Goal: Information Seeking & Learning: Learn about a topic

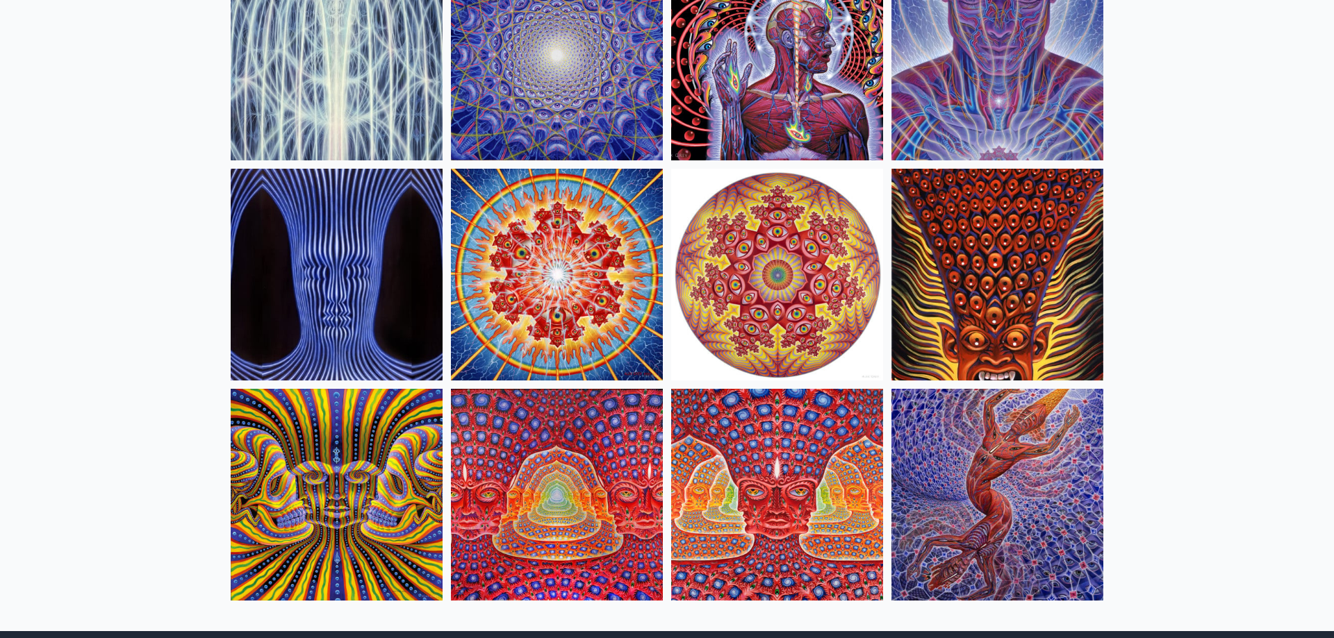
scroll to position [425, 0]
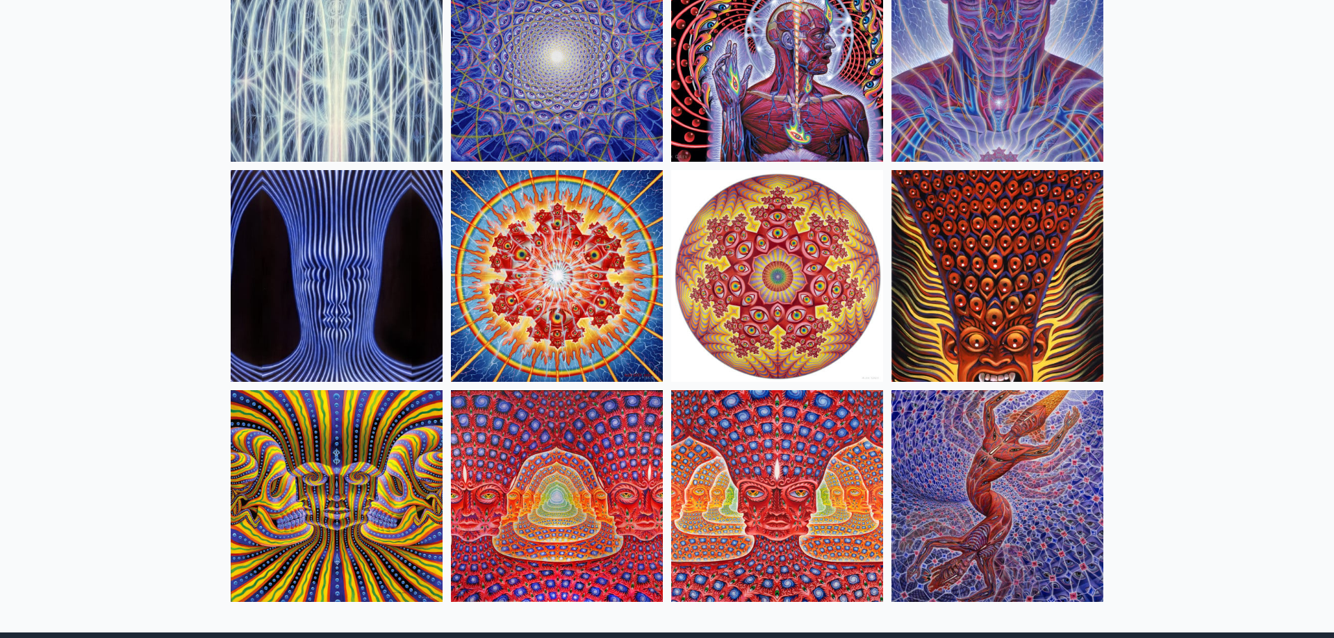
click at [975, 477] on img at bounding box center [997, 496] width 212 height 212
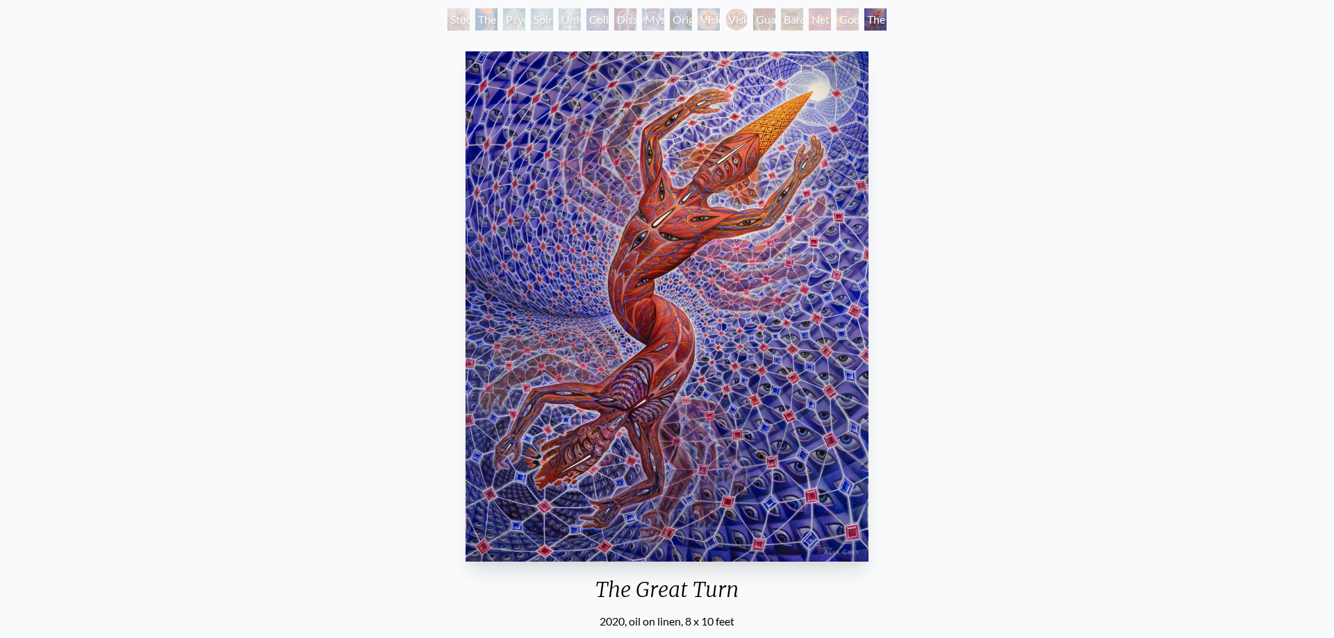
scroll to position [71, 0]
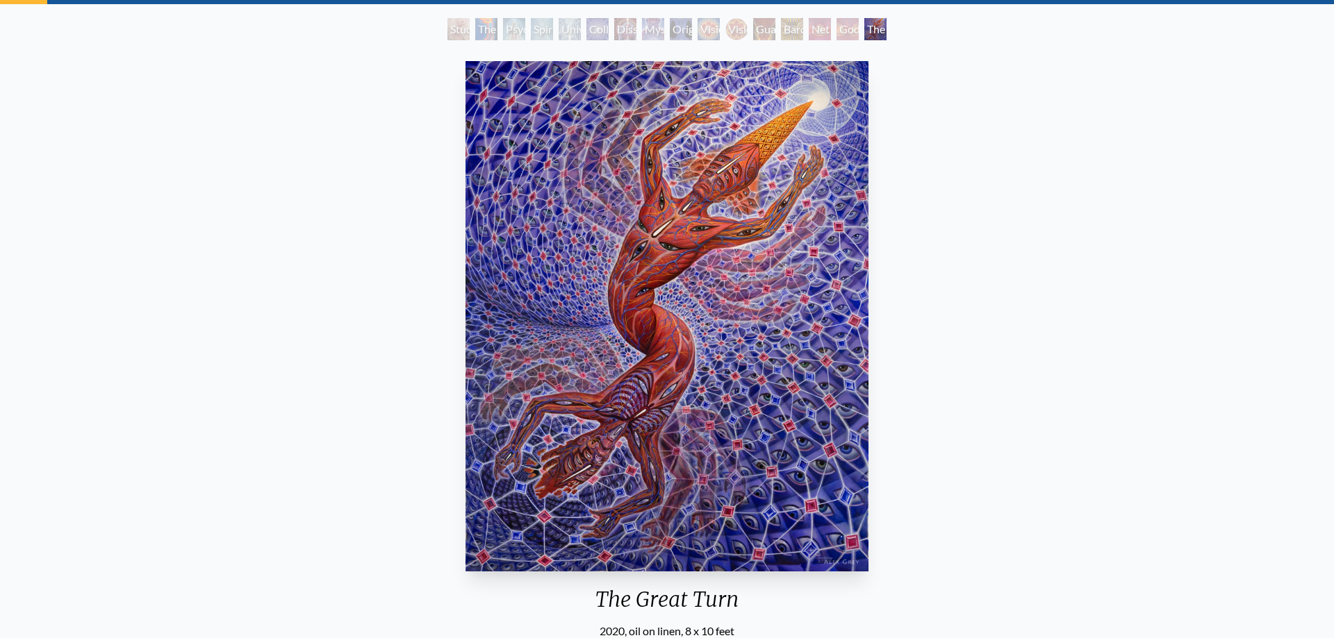
click at [844, 31] on div "Godself" at bounding box center [847, 29] width 22 height 22
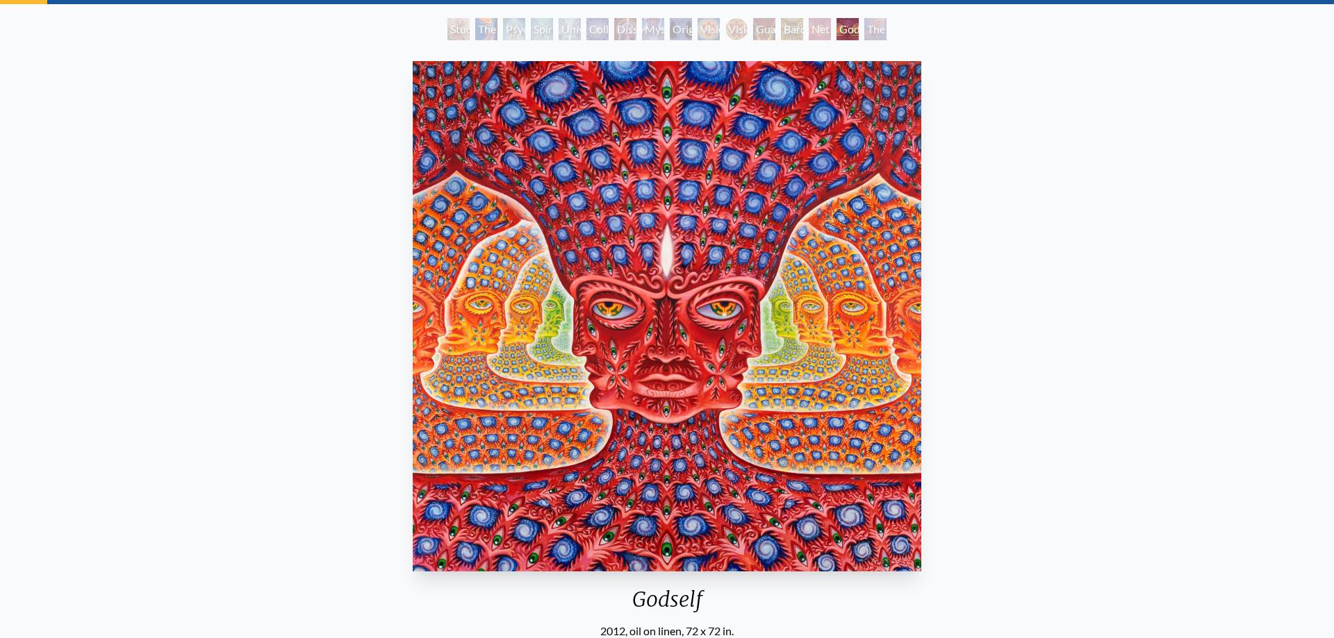
click at [809, 35] on div "Net of Being" at bounding box center [820, 29] width 22 height 22
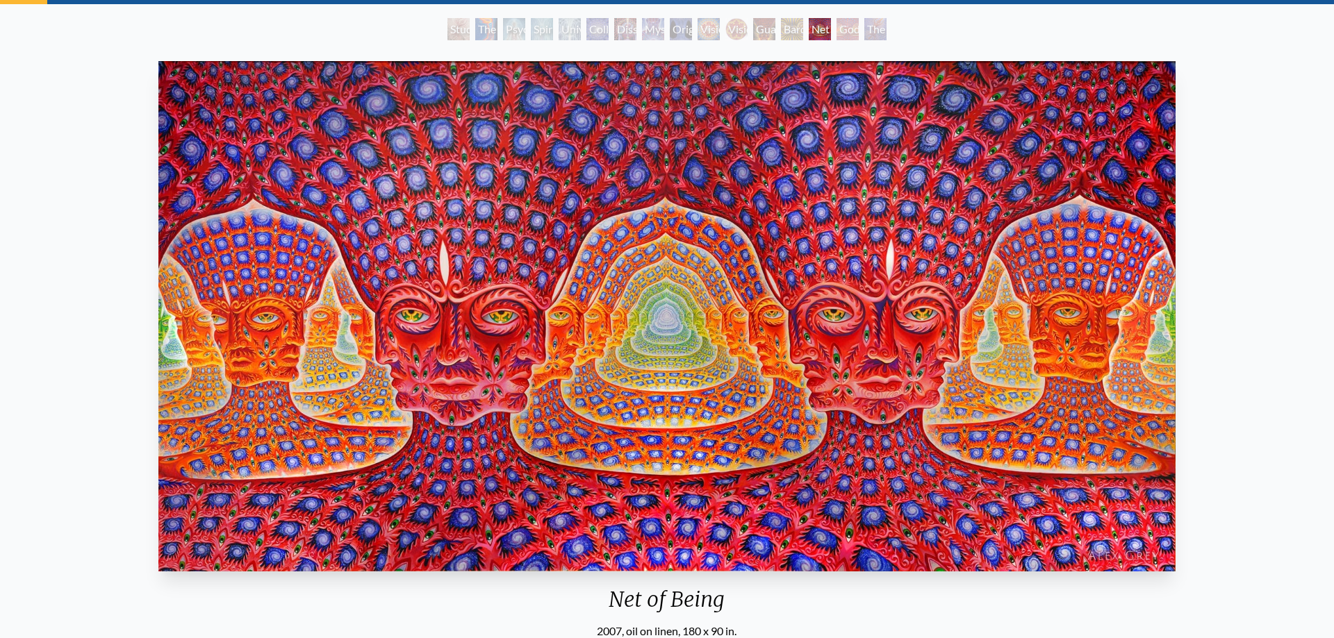
click at [800, 32] on div "Bardo Being" at bounding box center [792, 29] width 22 height 22
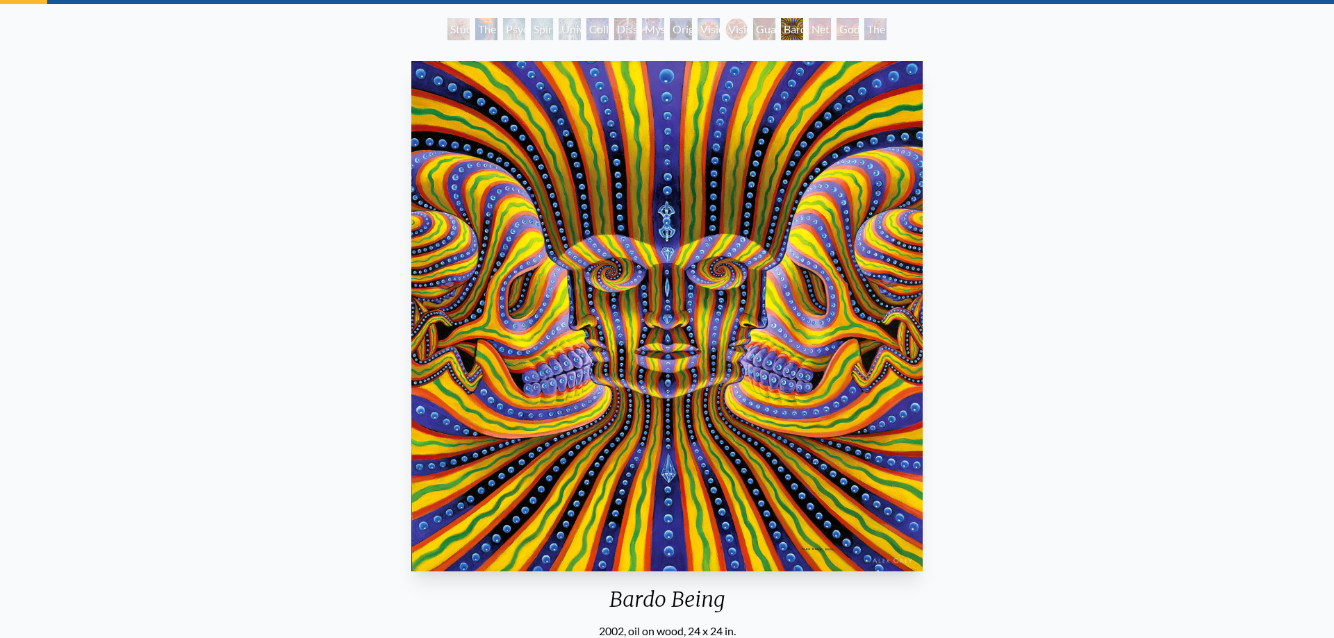
click at [753, 31] on div "Guardian of Infinite Vision" at bounding box center [764, 29] width 22 height 22
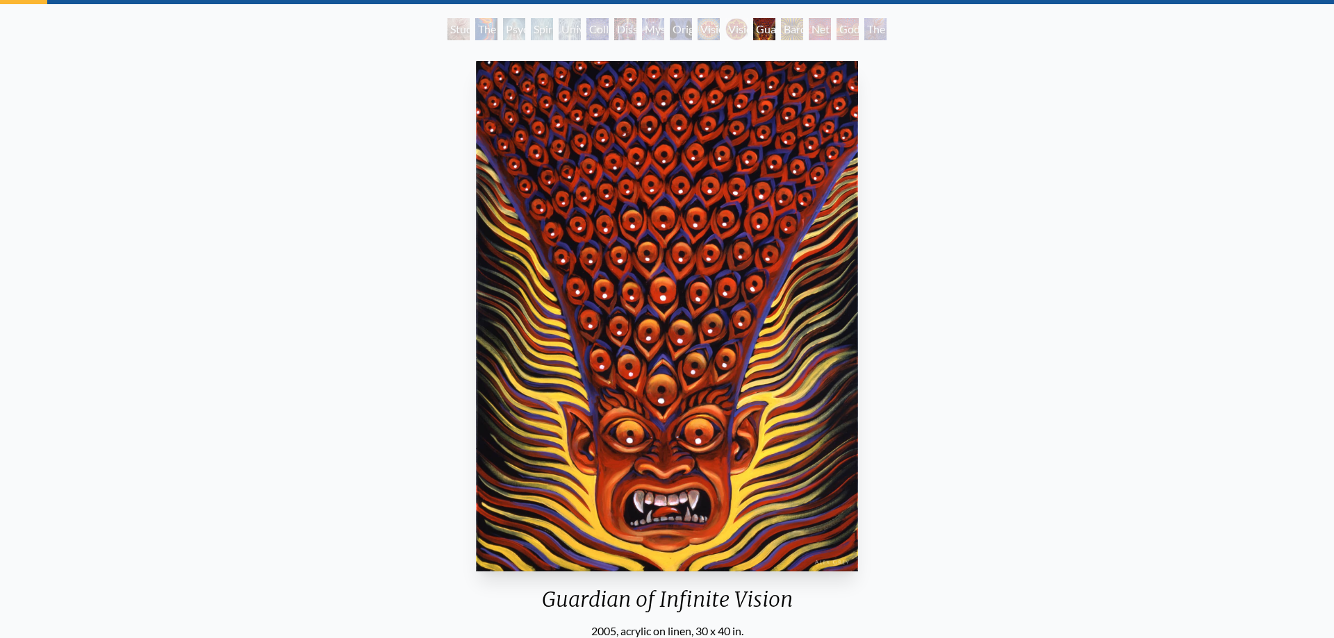
click at [738, 39] on div "Vision Crystal Tondo" at bounding box center [736, 29] width 22 height 22
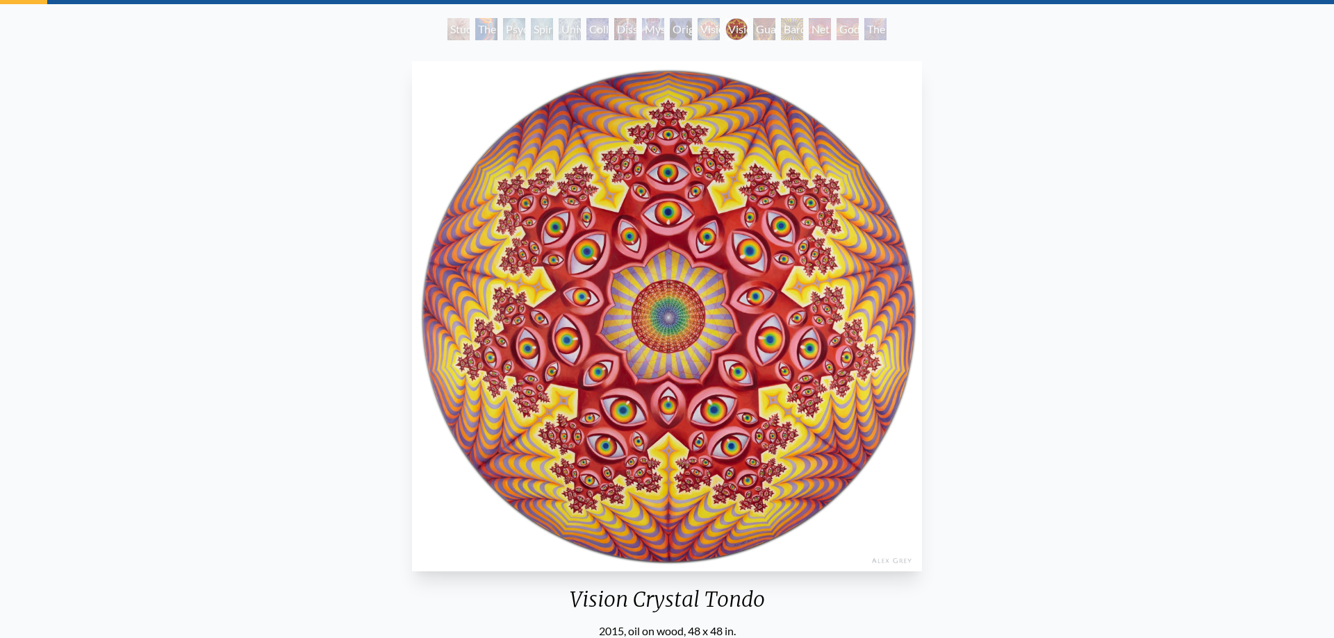
click at [714, 35] on div "Vision Crystal" at bounding box center [709, 29] width 22 height 22
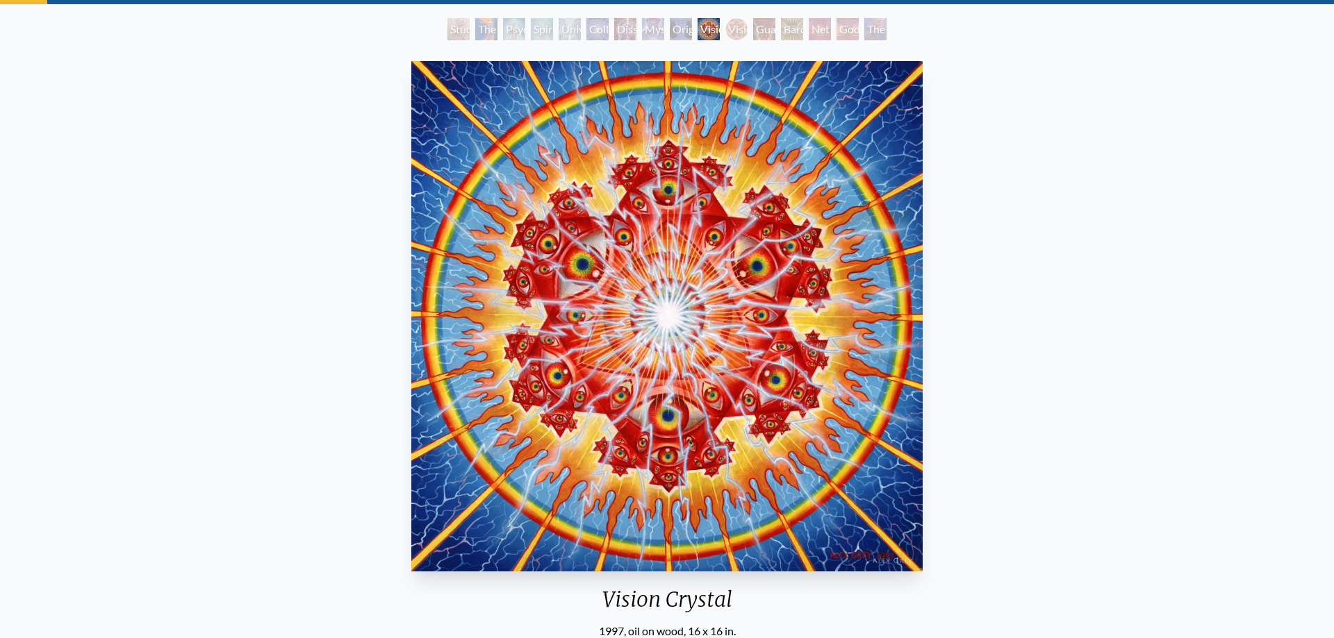
click at [731, 37] on div "Vision Crystal Tondo" at bounding box center [736, 29] width 22 height 22
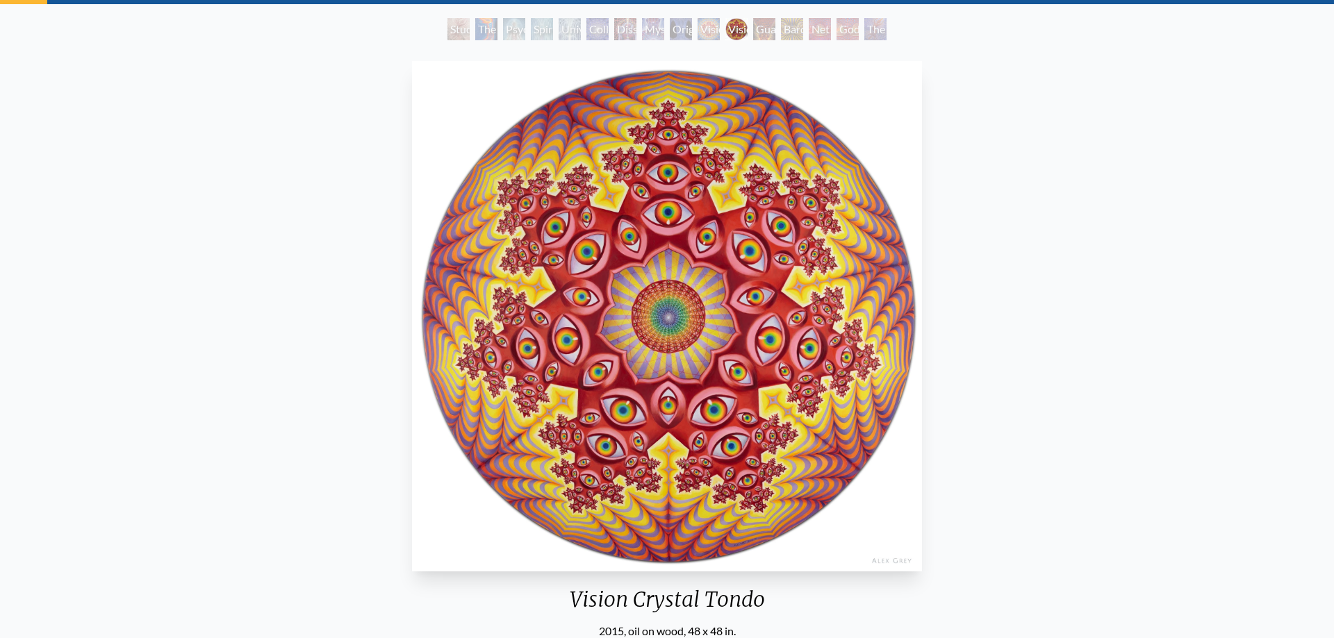
click at [691, 35] on div "Original Face" at bounding box center [681, 29] width 22 height 22
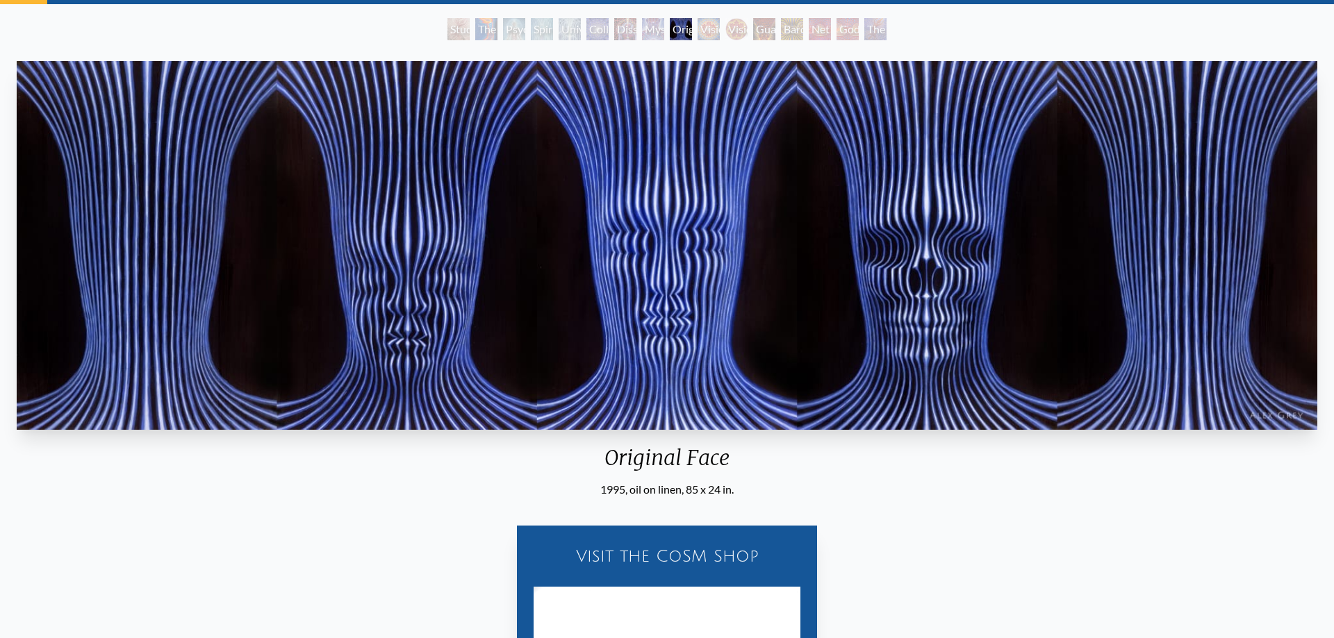
click at [657, 38] on div "Mystic Eye" at bounding box center [653, 29] width 22 height 22
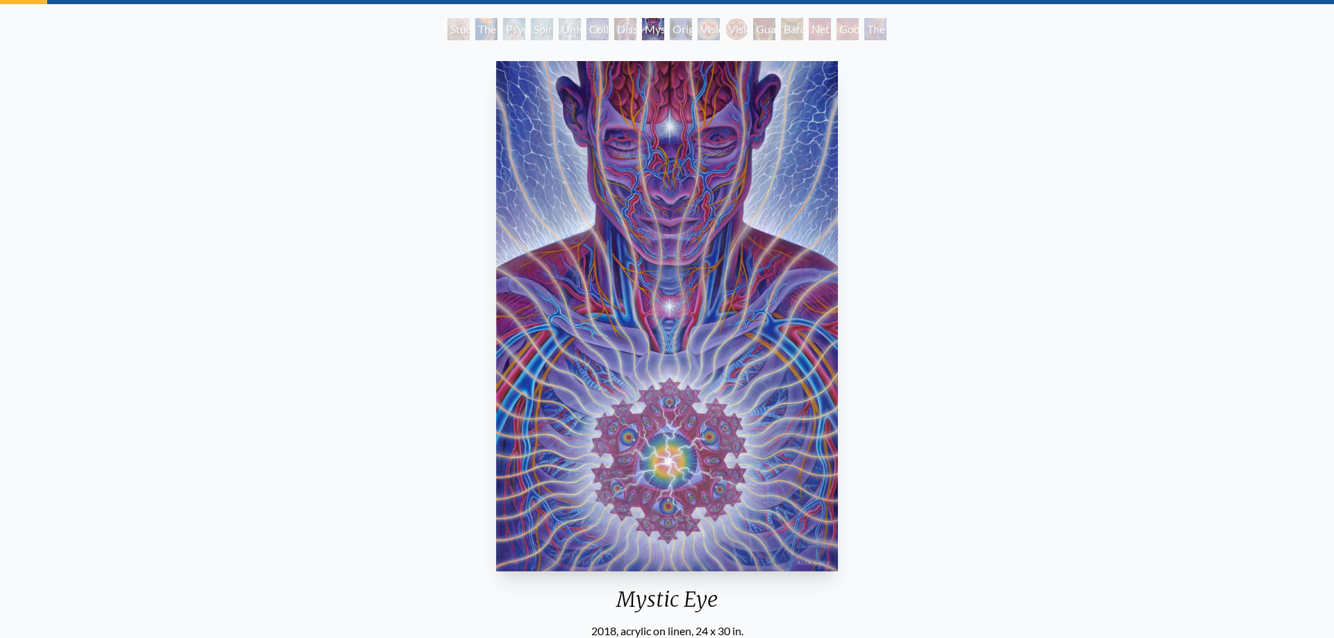
click at [629, 39] on div "Dissectional Art for Tool's Lateralus CD" at bounding box center [625, 29] width 22 height 22
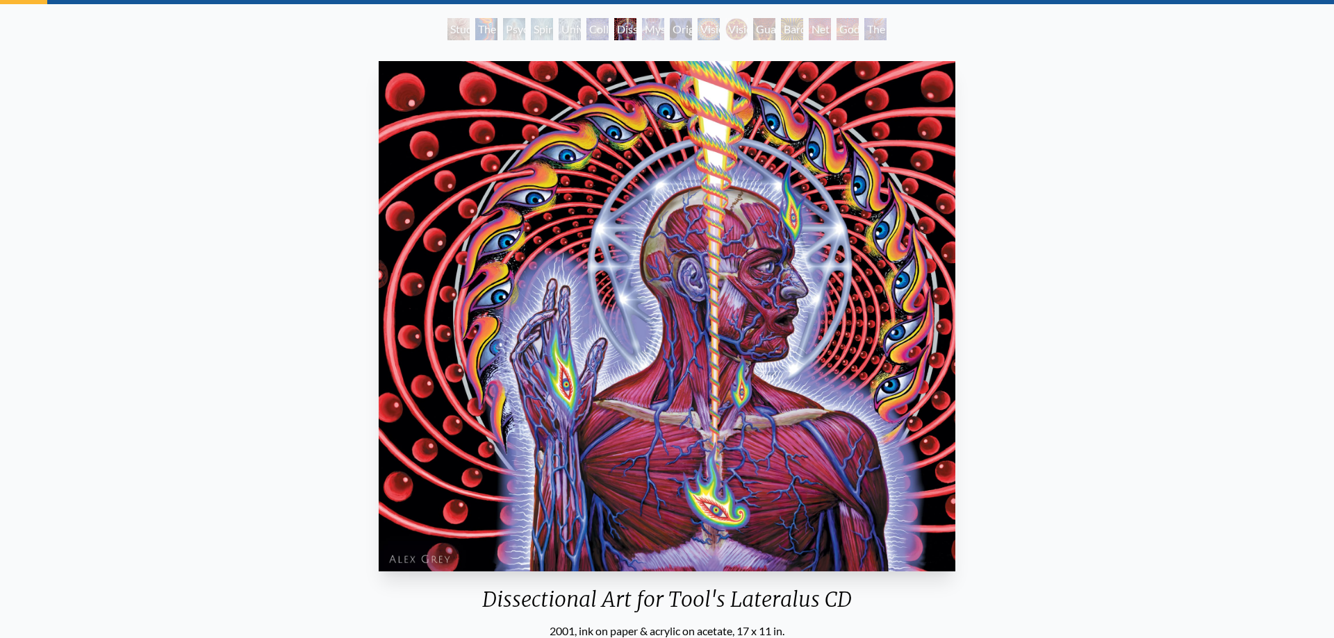
click at [607, 35] on div "Collective Vision" at bounding box center [597, 29] width 22 height 22
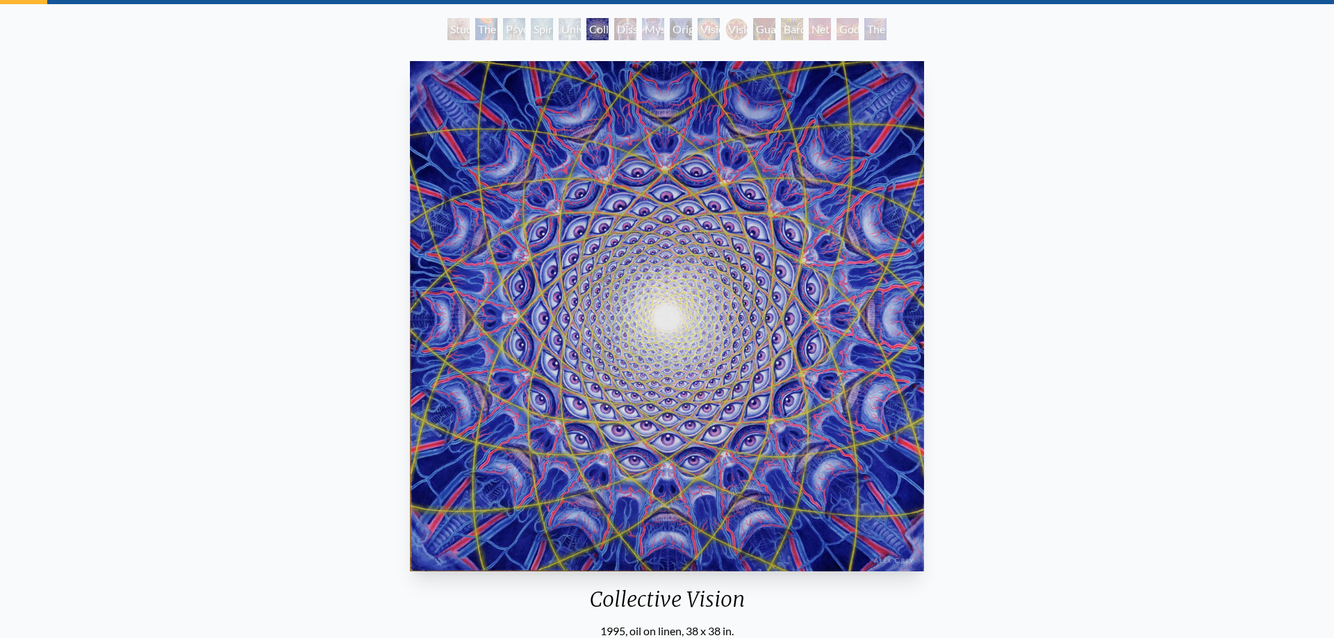
click at [575, 36] on div "Universal Mind Lattice" at bounding box center [570, 29] width 22 height 22
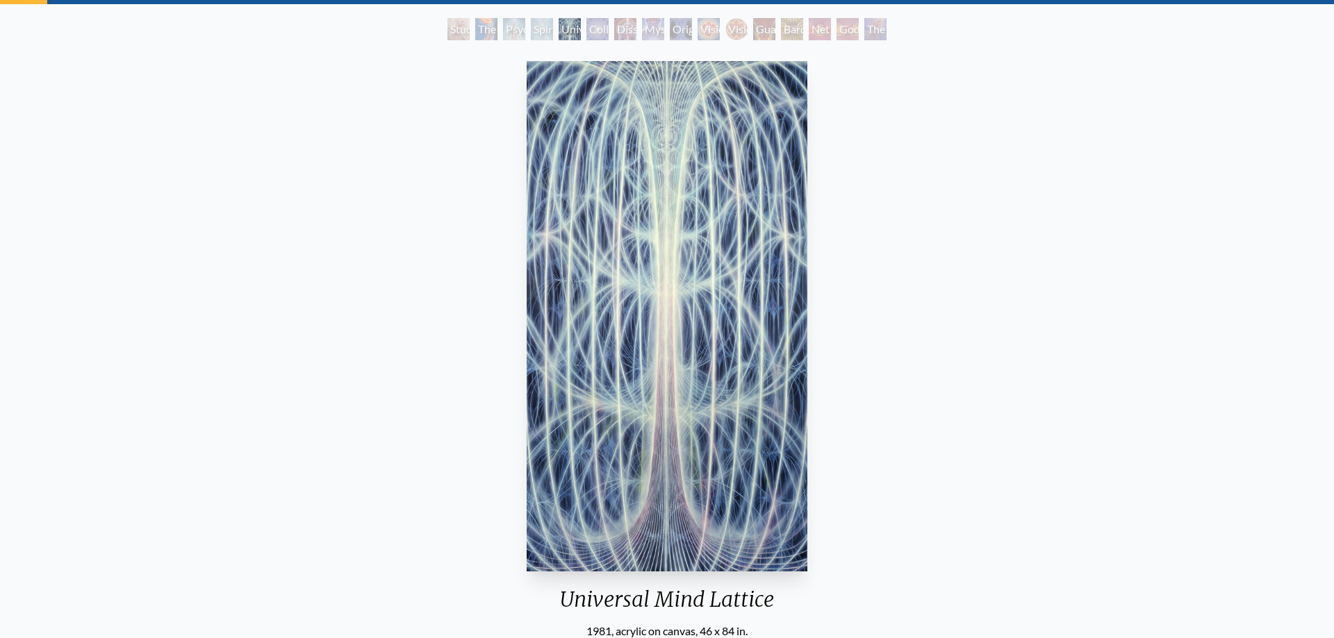
click at [545, 38] on div "Spiritual Energy System" at bounding box center [542, 29] width 22 height 22
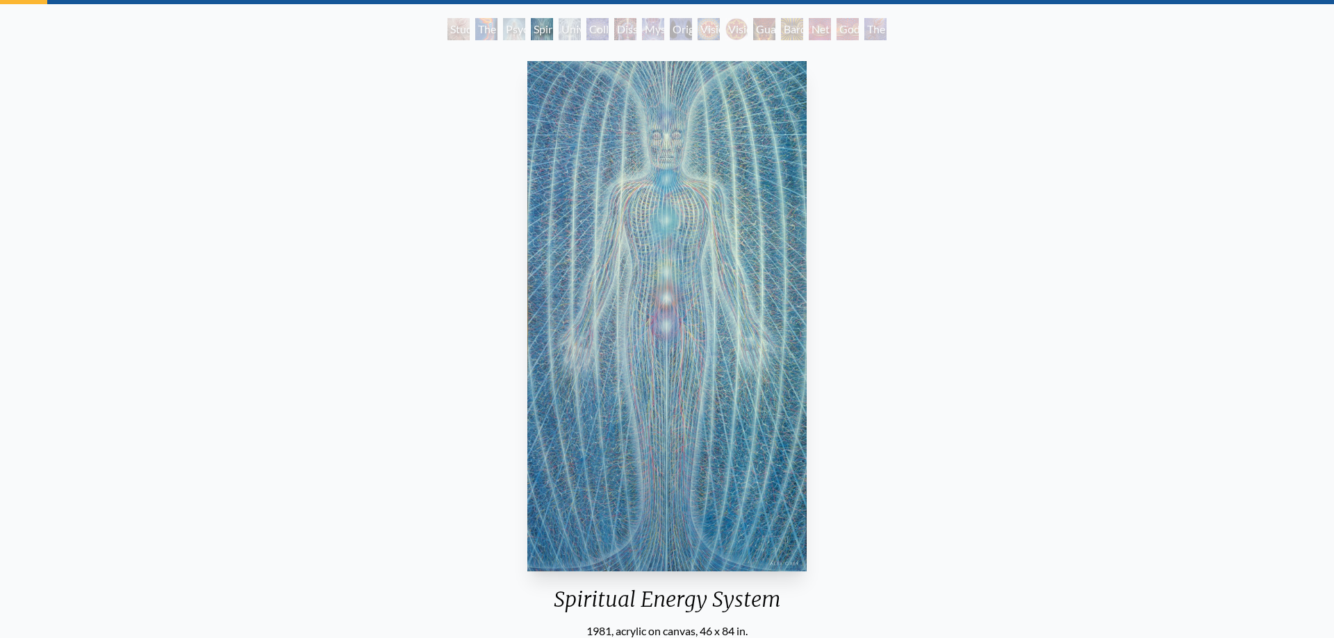
click at [518, 36] on div "Psychic Energy System" at bounding box center [514, 29] width 22 height 22
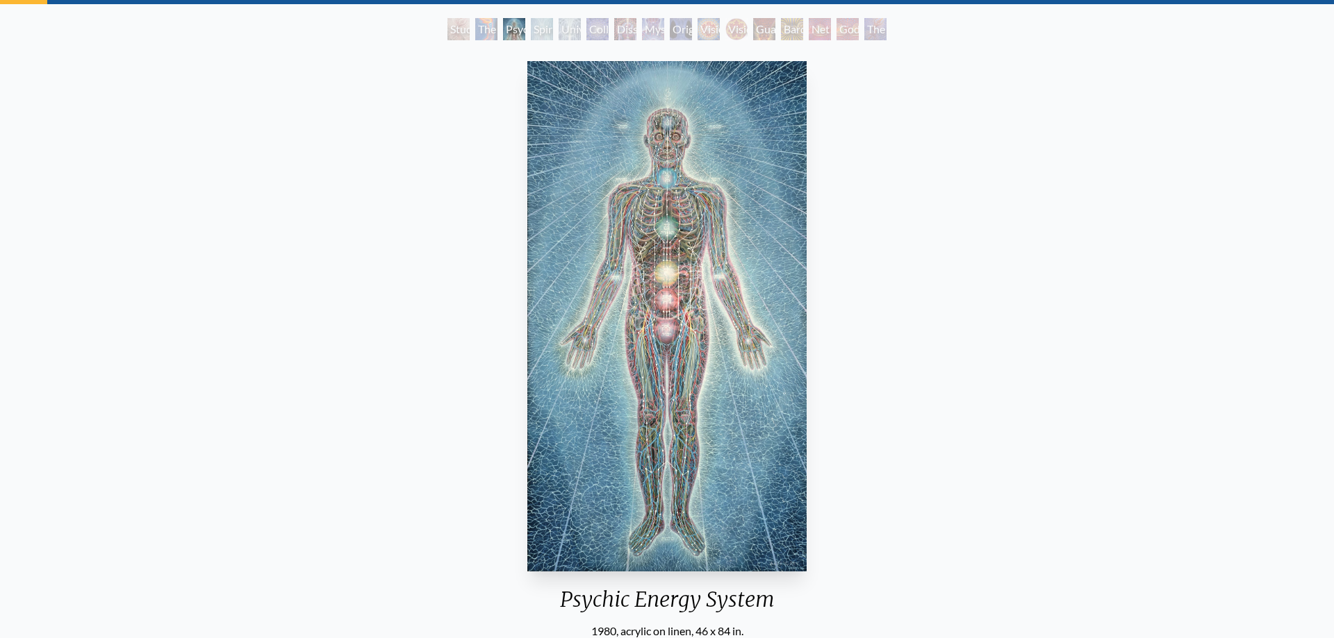
click at [486, 40] on div "The Torch" at bounding box center [486, 29] width 22 height 22
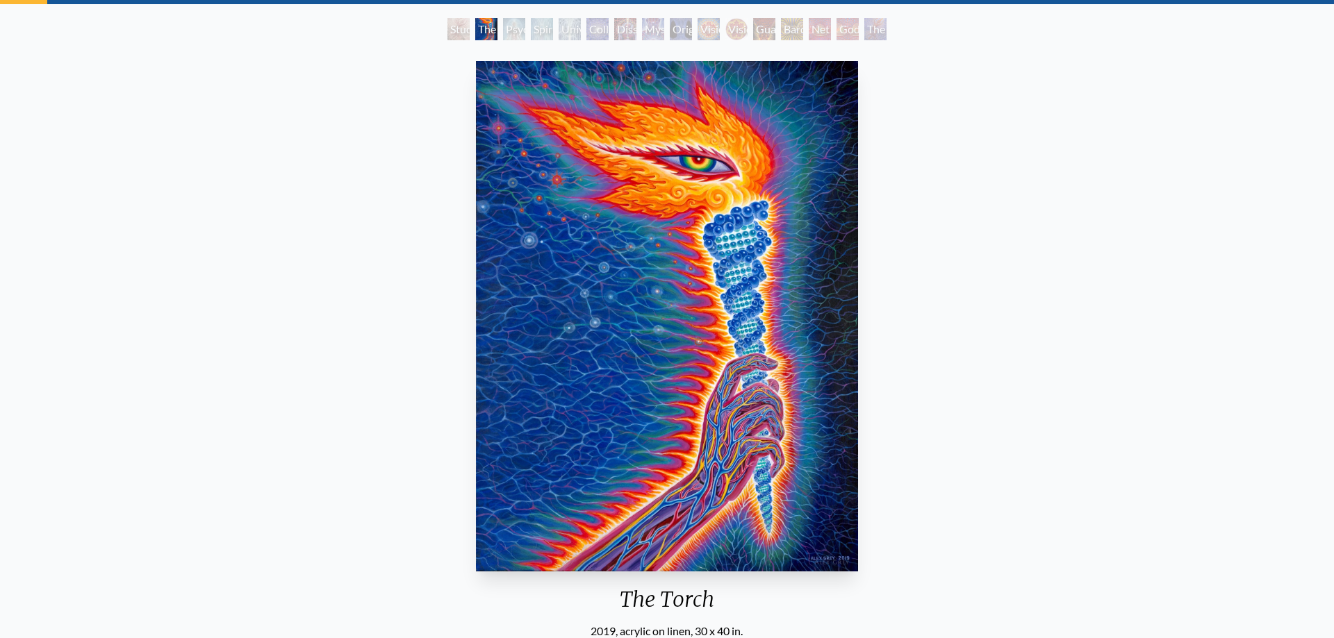
click at [454, 40] on div "Study for the Great Turn" at bounding box center [458, 29] width 22 height 22
